Goal: Task Accomplishment & Management: Use online tool/utility

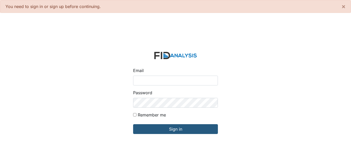
click at [153, 81] on input "Email" at bounding box center [175, 81] width 85 height 10
type input "[EMAIL_ADDRESS][DOMAIN_NAME]"
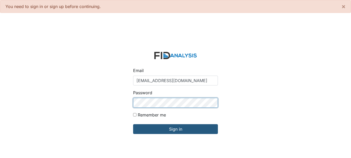
click at [133, 124] on input "Sign in" at bounding box center [175, 129] width 85 height 10
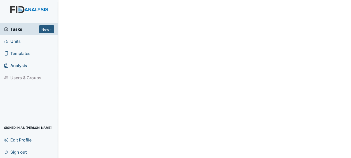
click at [19, 41] on span "Units" at bounding box center [12, 41] width 17 height 8
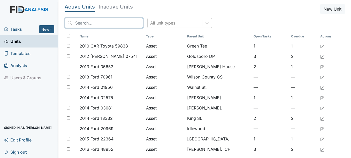
click at [94, 26] on input "search" at bounding box center [104, 23] width 79 height 10
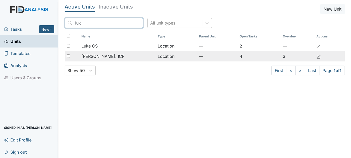
type input "luk"
click at [104, 55] on span "[PERSON_NAME]. ICF" at bounding box center [102, 56] width 43 height 6
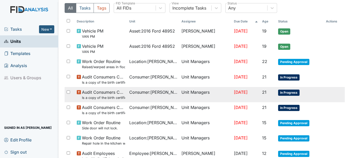
scroll to position [52, 0]
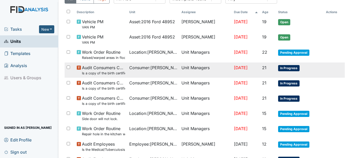
click at [293, 68] on span "In Progress" at bounding box center [288, 68] width 21 height 6
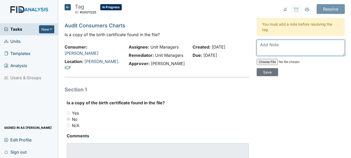
click at [273, 50] on textarea at bounding box center [300, 48] width 88 height 16
click at [277, 51] on textarea "Will check storage shed where original documentts are located" at bounding box center [300, 48] width 88 height 16
click at [302, 51] on textarea "Will check storage shed where original documents are located" at bounding box center [300, 48] width 88 height 16
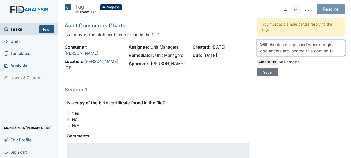
drag, startPoint x: 266, startPoint y: 45, endPoint x: 299, endPoint y: 46, distance: 32.3
click at [299, 46] on textarea "Will check storage shed where original documents are located this coming fall." at bounding box center [300, 48] width 88 height 16
type textarea "Will check storage shed where original documents are located this coming fall."
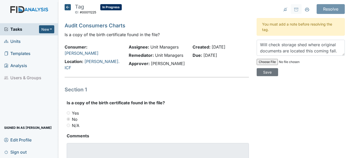
click at [309, 79] on div "Resolve Archive Task × Are you sure you want to archive this task? It will appe…" at bounding box center [301, 94] width 96 height 180
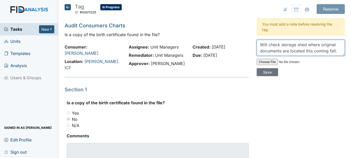
drag, startPoint x: 258, startPoint y: 44, endPoint x: 335, endPoint y: 51, distance: 77.8
click at [335, 51] on textarea "Will check storage shed where original documents are located this coming fall." at bounding box center [300, 48] width 88 height 16
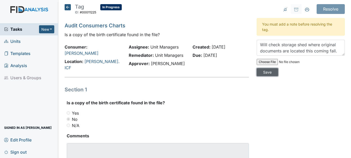
click at [264, 72] on input "Save" at bounding box center [266, 72] width 21 height 8
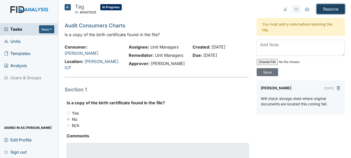
click at [323, 8] on input "Resolve" at bounding box center [330, 9] width 28 height 10
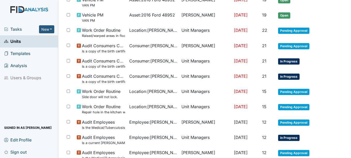
scroll to position [103, 0]
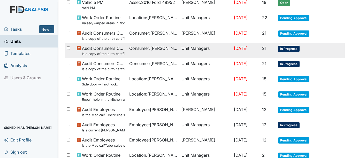
click at [290, 51] on span "In Progress" at bounding box center [288, 49] width 21 height 6
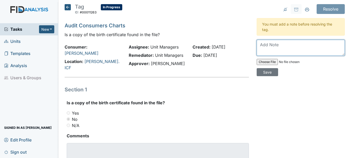
paste textarea "Will check storage shed where original documents are located this coming fall."
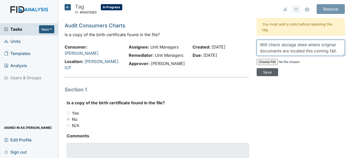
type textarea "Will check storage shed where original documents are located this coming fall."
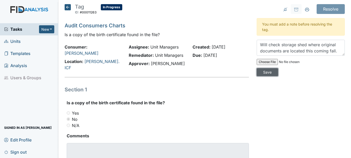
click at [268, 73] on input "Save" at bounding box center [266, 72] width 21 height 8
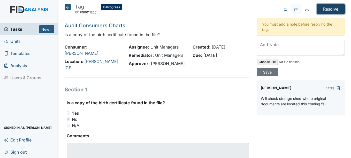
click at [323, 10] on input "Resolve" at bounding box center [330, 9] width 28 height 10
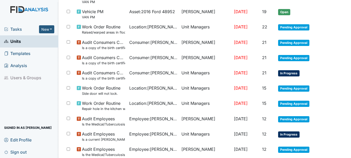
scroll to position [103, 0]
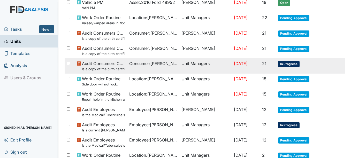
click at [285, 64] on span "In Progress" at bounding box center [288, 64] width 21 height 6
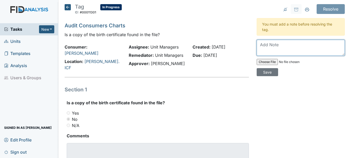
paste textarea "Will check storage shed where original documents are located this coming fall."
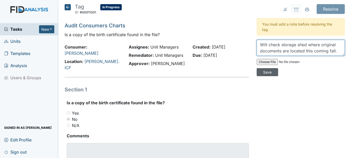
type textarea "Will check storage shed where original documents are located this coming fall."
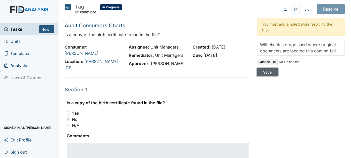
click at [267, 70] on input "Save" at bounding box center [266, 72] width 21 height 8
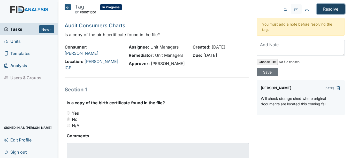
click at [326, 10] on input "Resolve" at bounding box center [330, 9] width 28 height 10
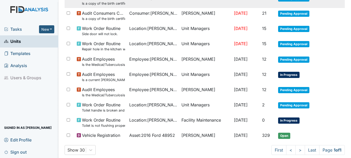
scroll to position [163, 0]
